Goal: Task Accomplishment & Management: Use online tool/utility

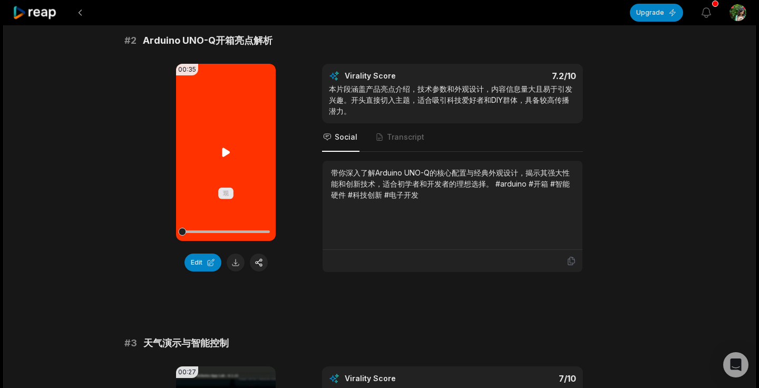
scroll to position [351, 0]
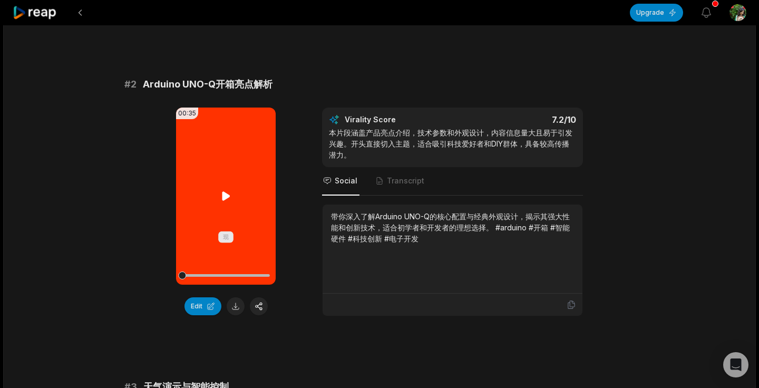
click at [226, 193] on icon at bounding box center [226, 196] width 13 height 13
click at [196, 304] on button "Edit" at bounding box center [202, 306] width 37 height 18
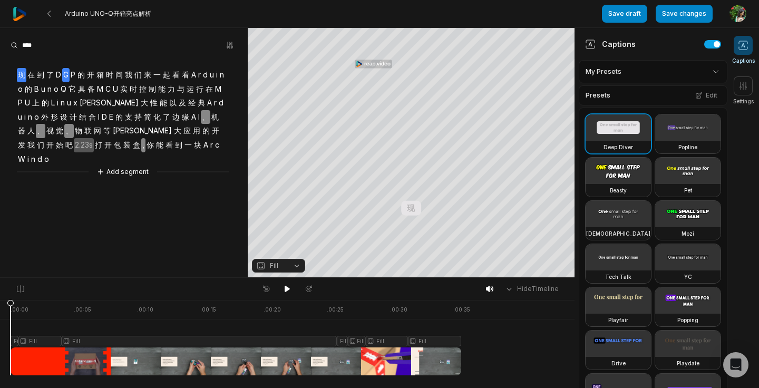
click at [67, 77] on span "G" at bounding box center [65, 75] width 7 height 14
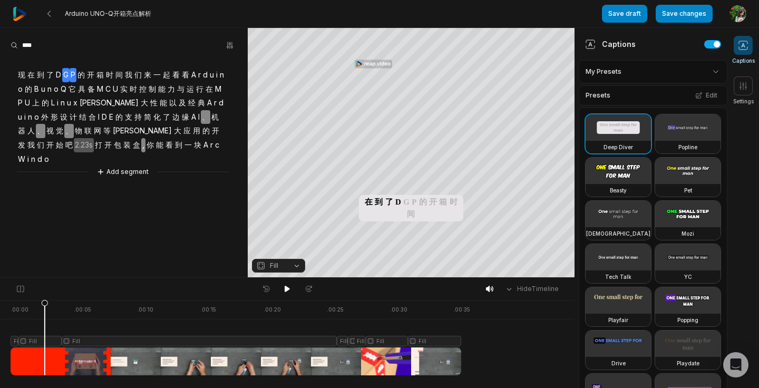
click at [76, 75] on span "P" at bounding box center [73, 75] width 7 height 14
click at [179, 88] on span "与" at bounding box center [180, 89] width 9 height 14
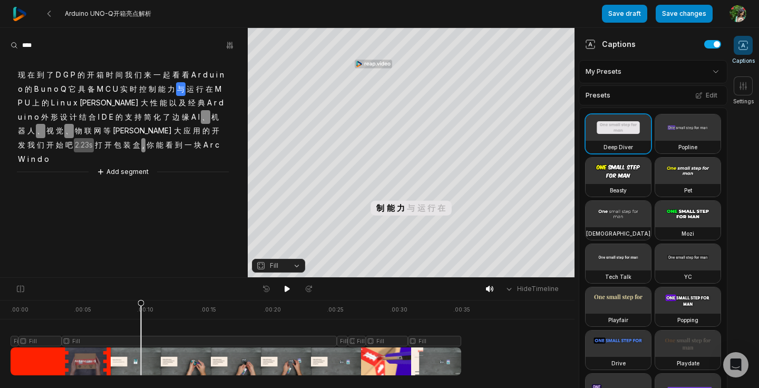
click at [91, 187] on aside "现 在 到 了 D G P 的 开 箱 时 间 我 们 来 一 起 看 看 A r d u i n o 的 B u n o Q 它 具 备 M C U 实 时…" at bounding box center [124, 152] width 248 height 249
click at [402, 356] on div at bounding box center [236, 337] width 451 height 75
click at [50, 12] on icon at bounding box center [49, 13] width 8 height 8
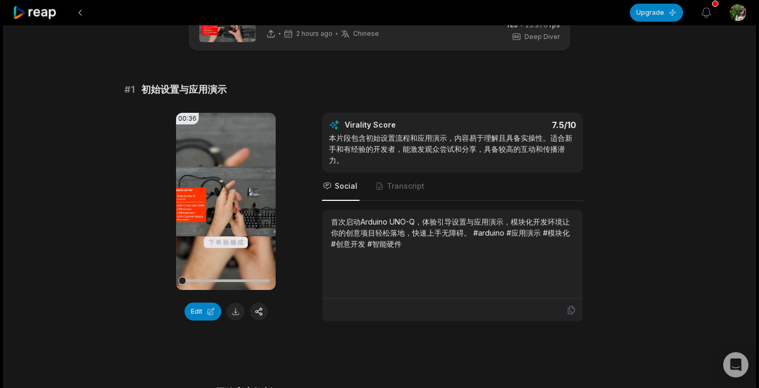
scroll to position [43, 0]
